Goal: Task Accomplishment & Management: Manage account settings

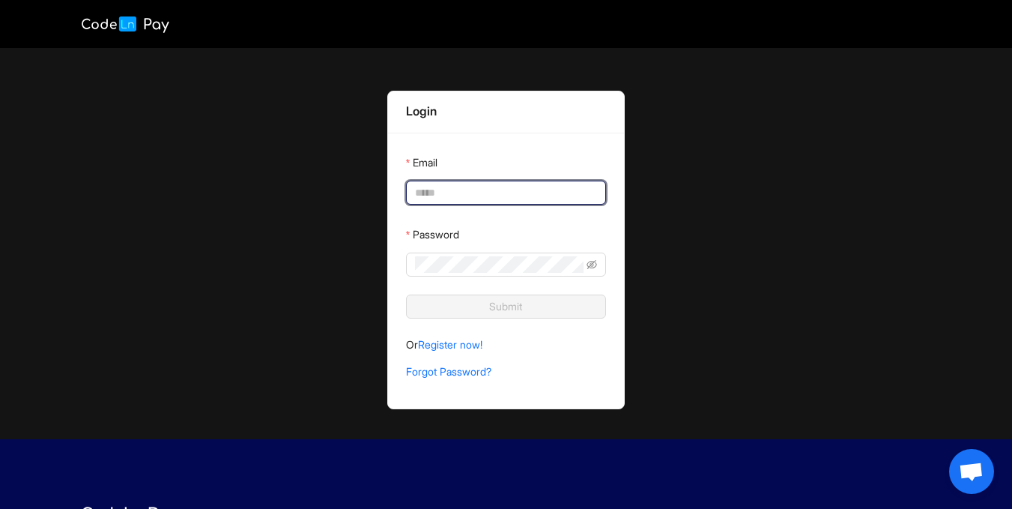
click at [493, 197] on input "Email" at bounding box center [504, 192] width 179 height 16
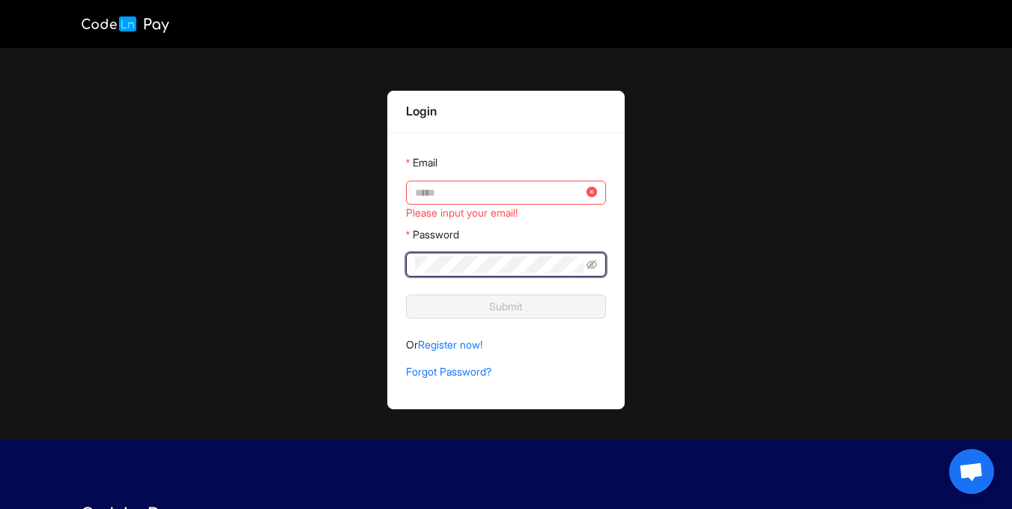
click at [507, 178] on div "Email" at bounding box center [506, 166] width 200 height 30
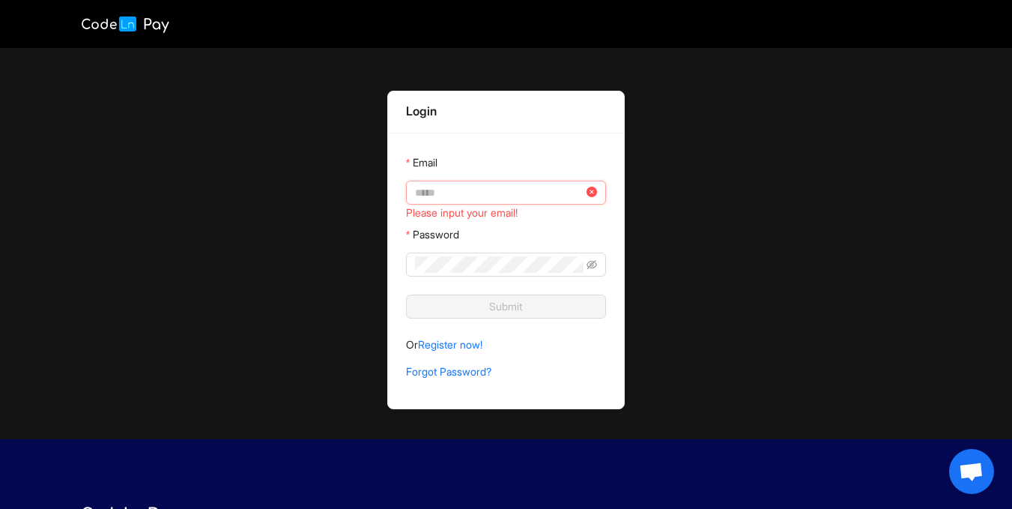
click at [507, 194] on input "Email" at bounding box center [499, 192] width 169 height 16
type input "**********"
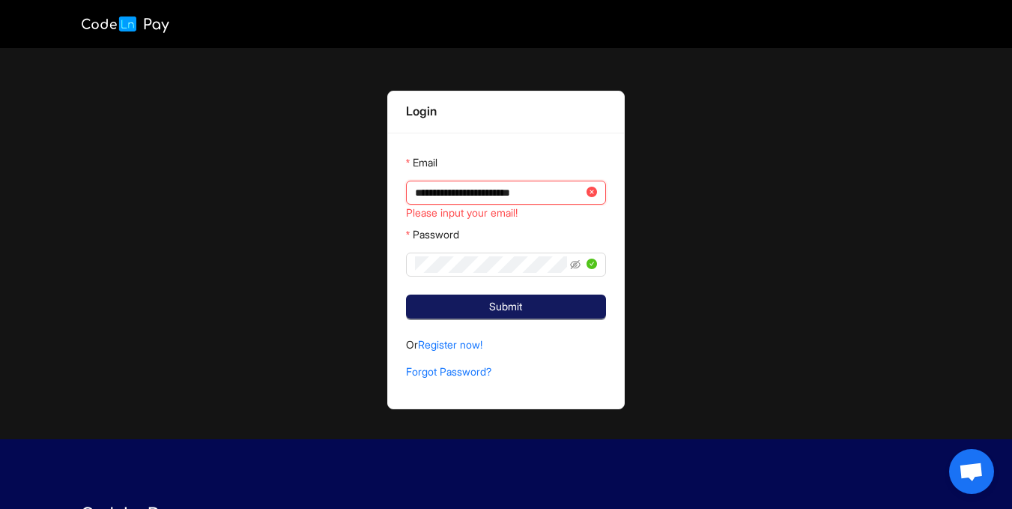
click at [520, 303] on span "Submit" at bounding box center [505, 306] width 33 height 16
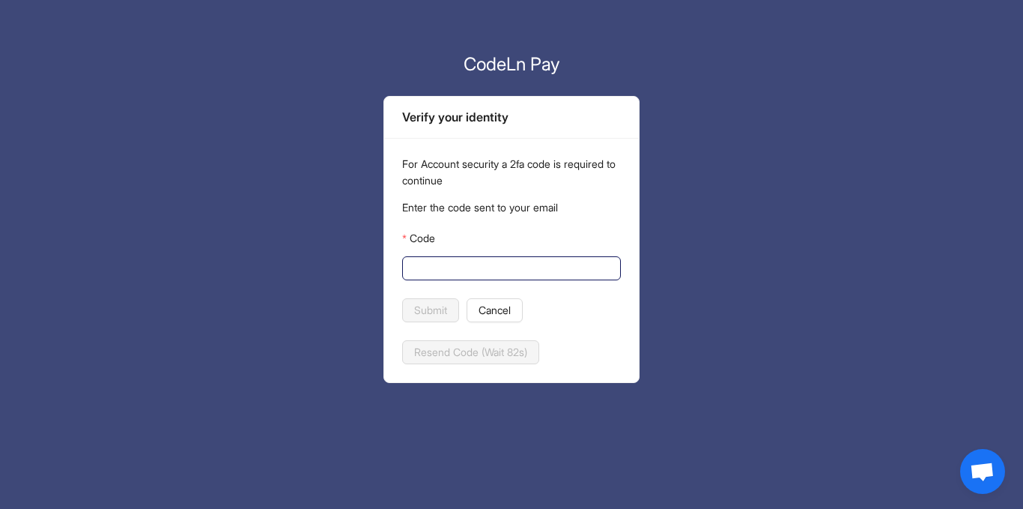
click at [458, 268] on input "Code" at bounding box center [510, 268] width 198 height 16
paste input "******"
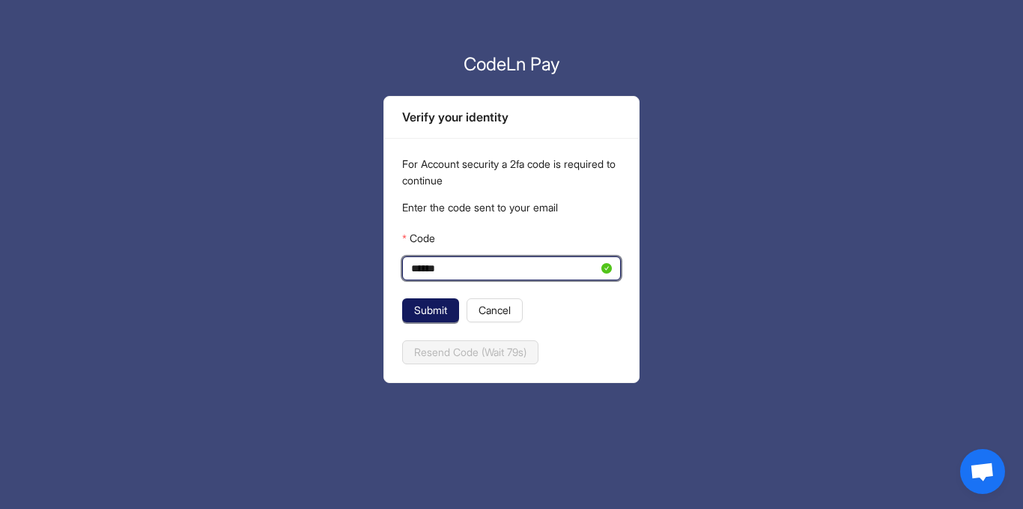
type input "******"
click at [441, 306] on span "Submit" at bounding box center [430, 310] width 33 height 16
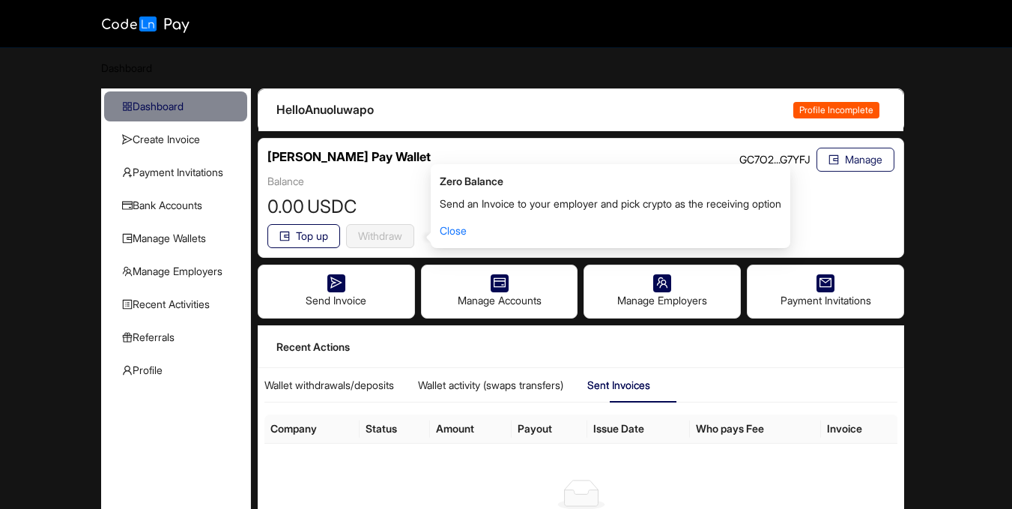
click at [841, 163] on button "Manage" at bounding box center [855, 160] width 78 height 24
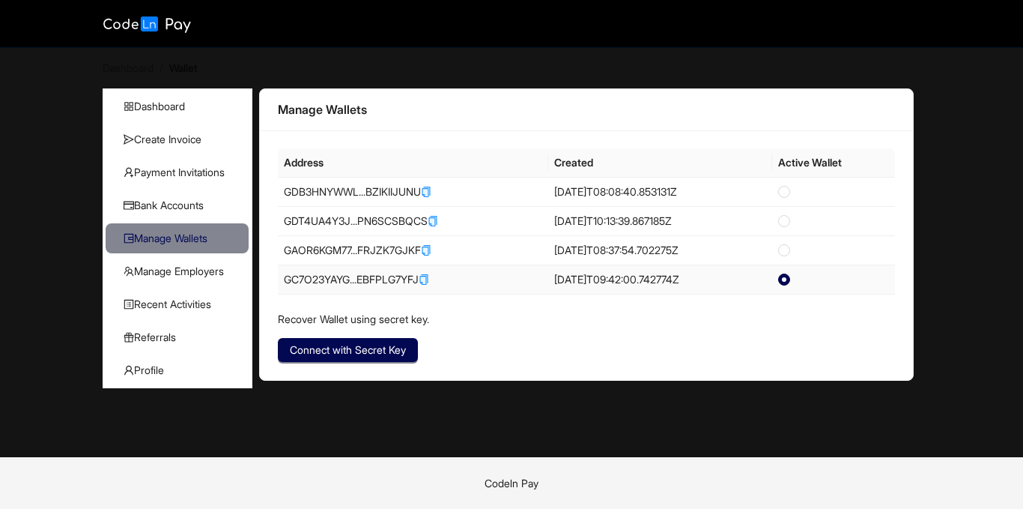
click at [425, 281] on icon "copy" at bounding box center [422, 279] width 5 height 7
click at [189, 303] on span "Recent Activities" at bounding box center [180, 304] width 113 height 30
click at [188, 297] on span "Recent Activities" at bounding box center [180, 304] width 113 height 30
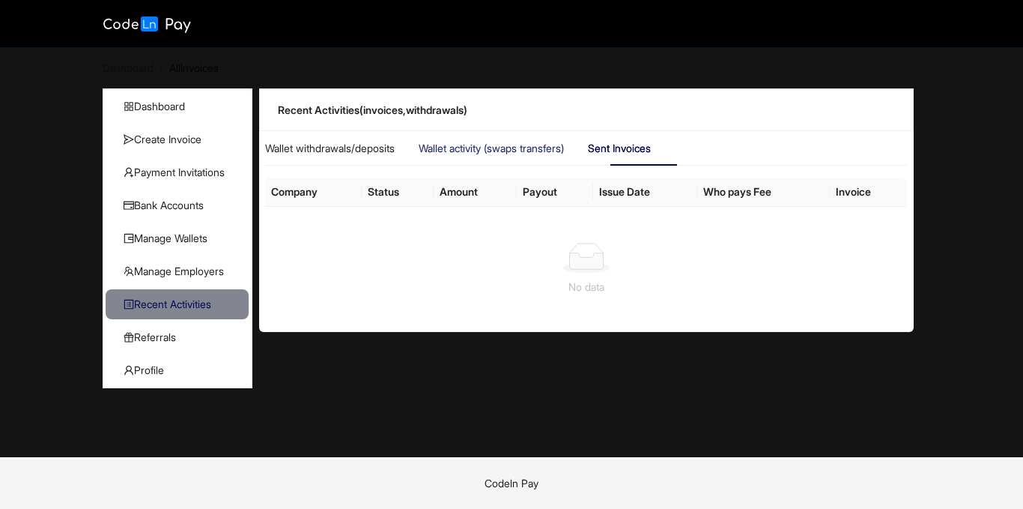
click at [588, 139] on div "Wallet activity (swaps transfers)" at bounding box center [619, 148] width 63 height 34
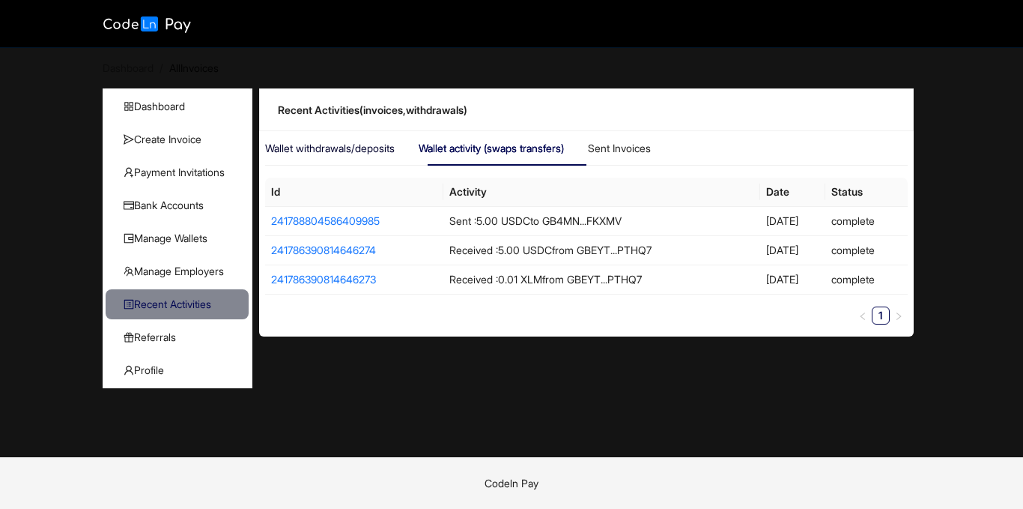
click at [365, 151] on div "Wallet withdrawals/deposits" at bounding box center [330, 148] width 130 height 16
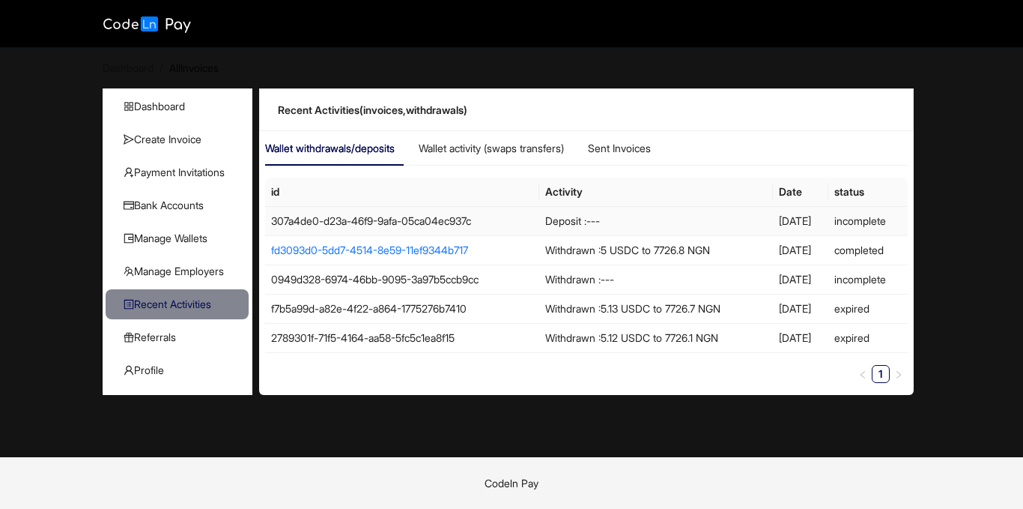
click at [569, 220] on span "Deposit : ---" at bounding box center [572, 220] width 55 height 13
click at [526, 148] on div "Wallet activity (swaps transfers)" at bounding box center [491, 148] width 145 height 16
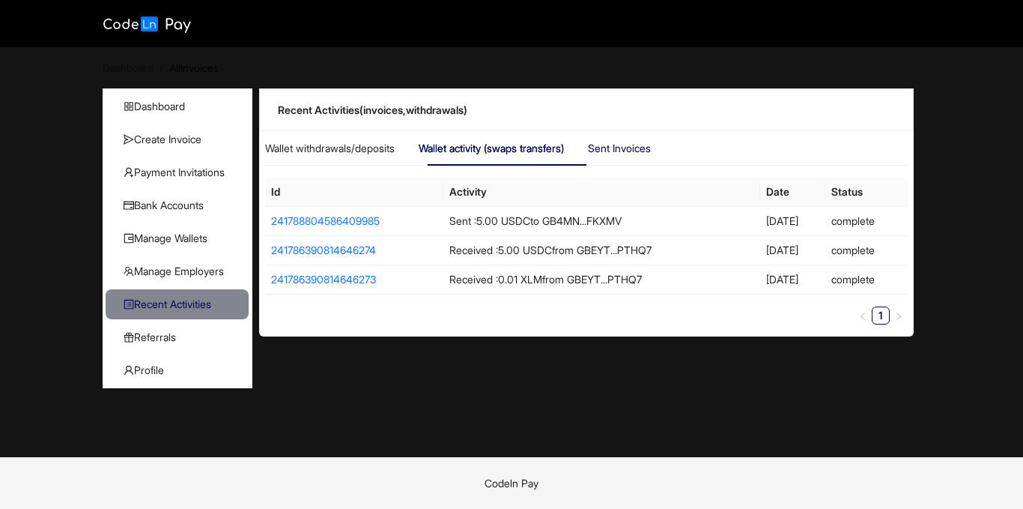
click at [651, 149] on div "Sent Invoices" at bounding box center [619, 148] width 63 height 16
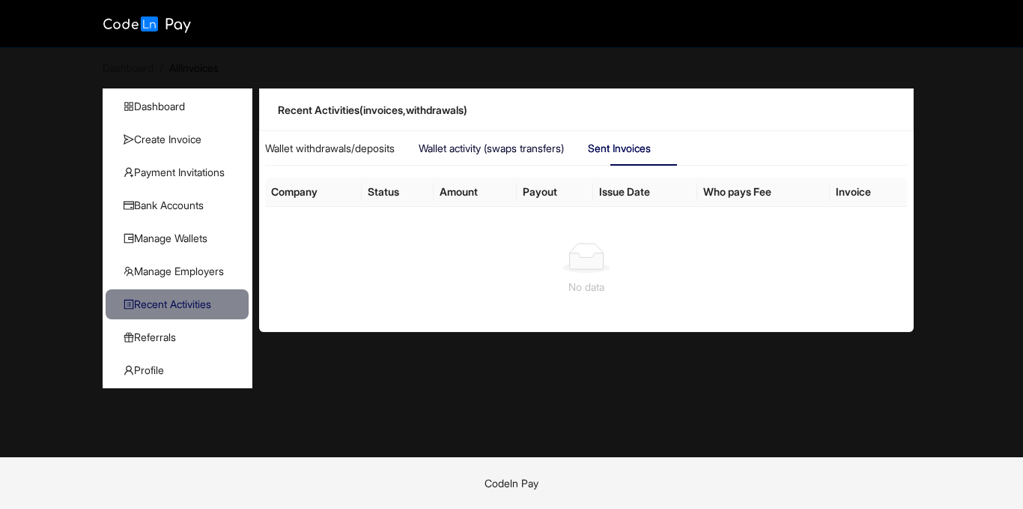
click at [498, 143] on div "Wallet activity (swaps transfers)" at bounding box center [491, 148] width 145 height 16
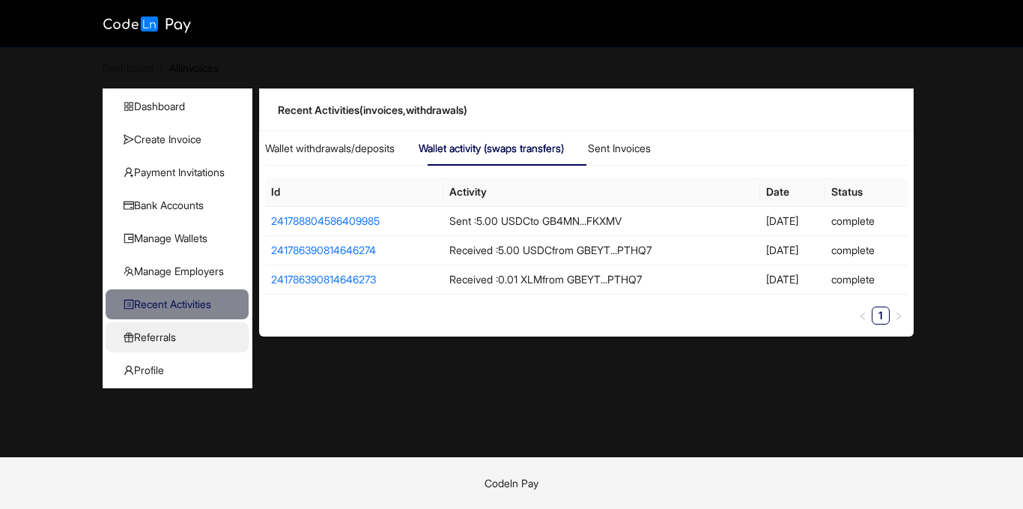
click at [192, 336] on span "Referrals" at bounding box center [180, 337] width 113 height 30
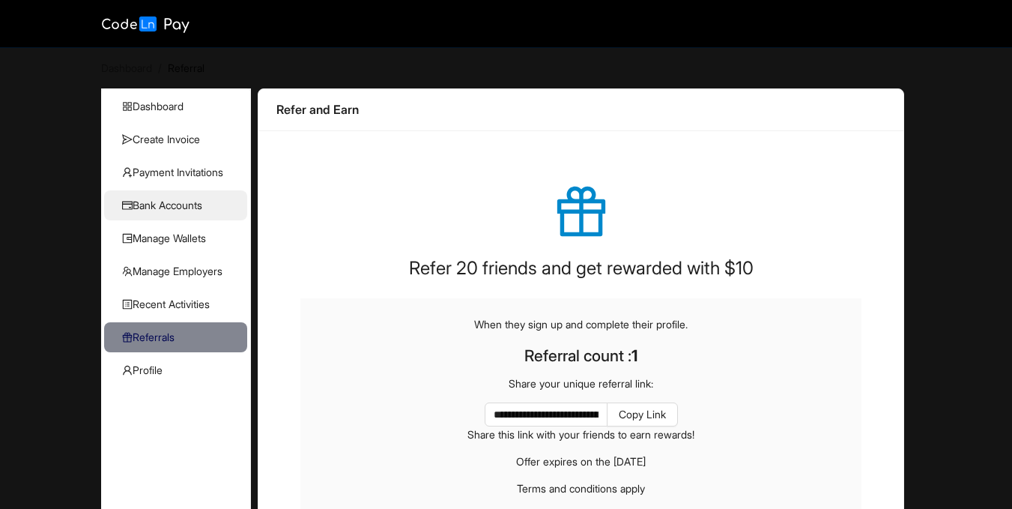
click at [162, 206] on span "Bank Accounts" at bounding box center [178, 205] width 113 height 30
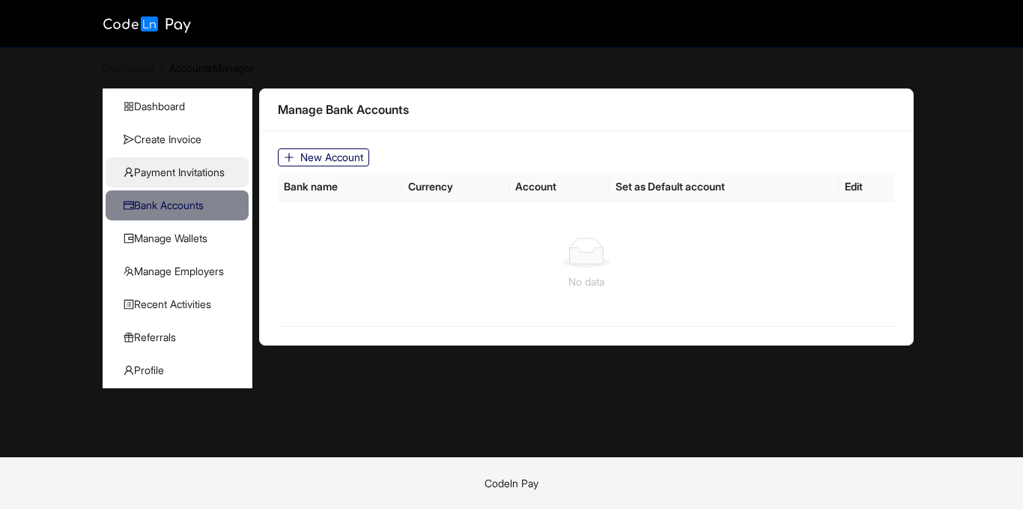
click at [178, 167] on span "Payment Invitations" at bounding box center [180, 172] width 113 height 30
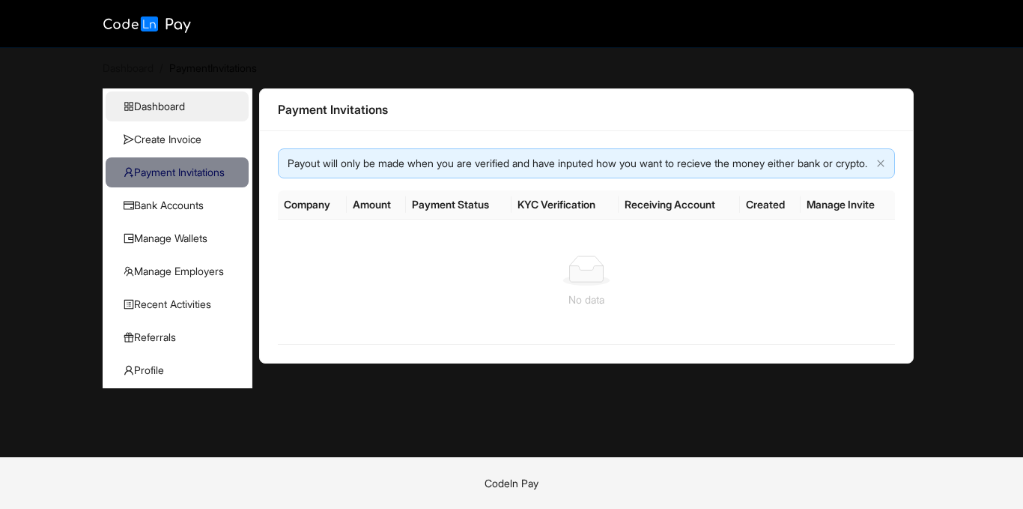
click at [186, 115] on span "Dashboard" at bounding box center [180, 106] width 113 height 30
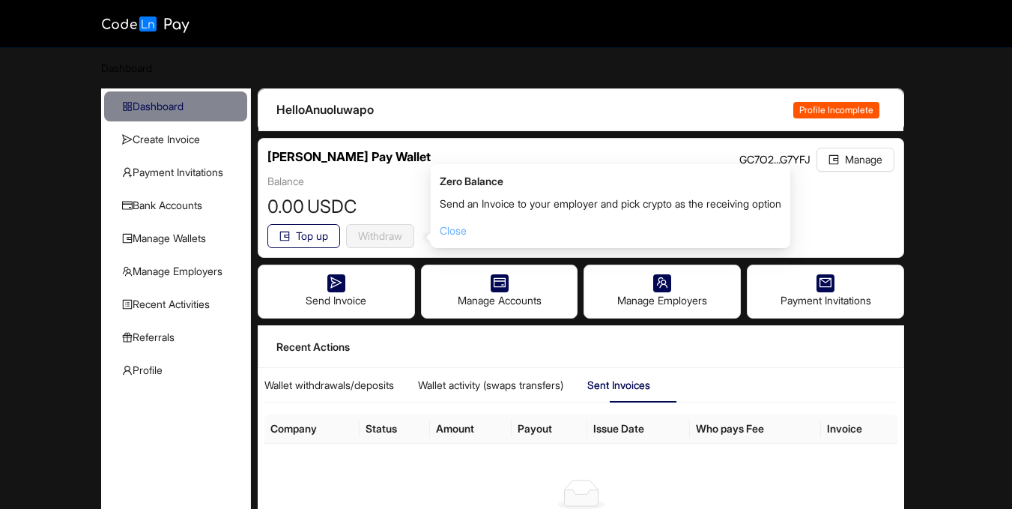
click at [463, 234] on link "Close" at bounding box center [453, 230] width 27 height 13
